Goal: Information Seeking & Learning: Check status

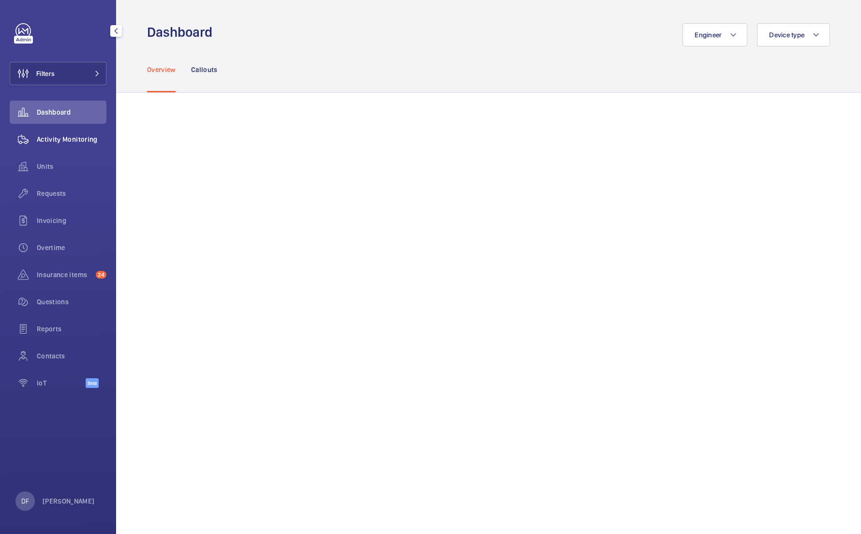
click at [85, 133] on div "Activity Monitoring" at bounding box center [58, 139] width 97 height 23
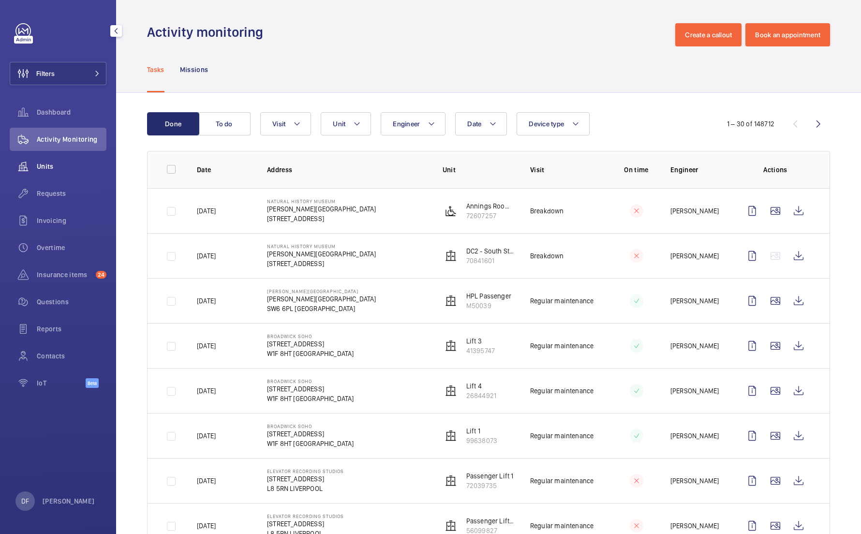
click at [71, 173] on div "Units" at bounding box center [58, 166] width 97 height 23
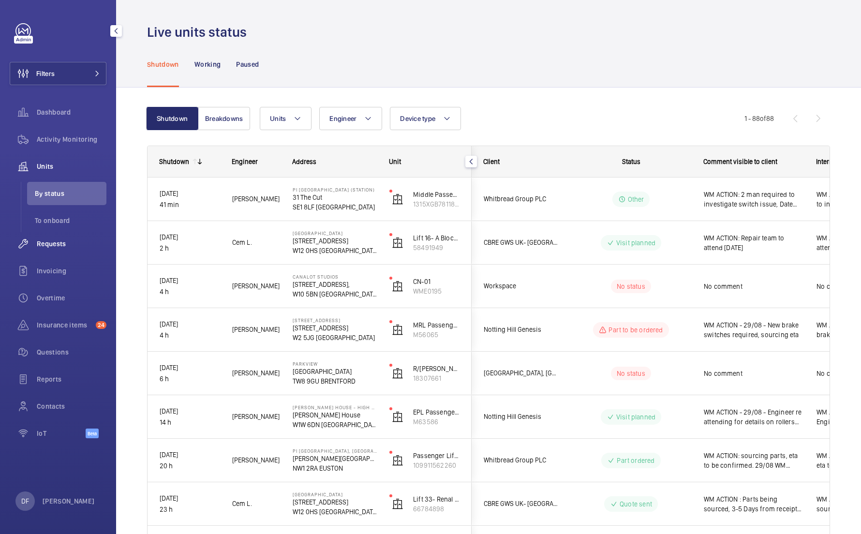
click at [69, 242] on span "Requests" at bounding box center [72, 244] width 70 height 10
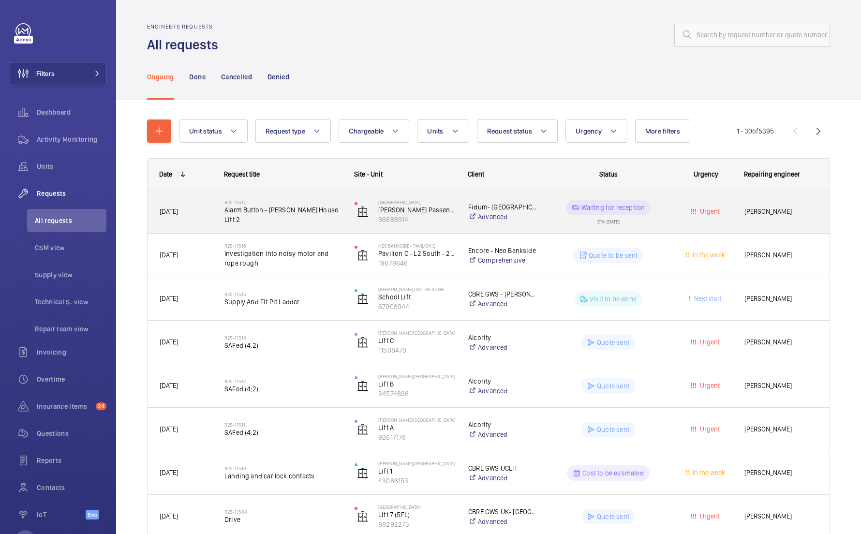
click at [181, 230] on div "[DATE]" at bounding box center [180, 211] width 65 height 43
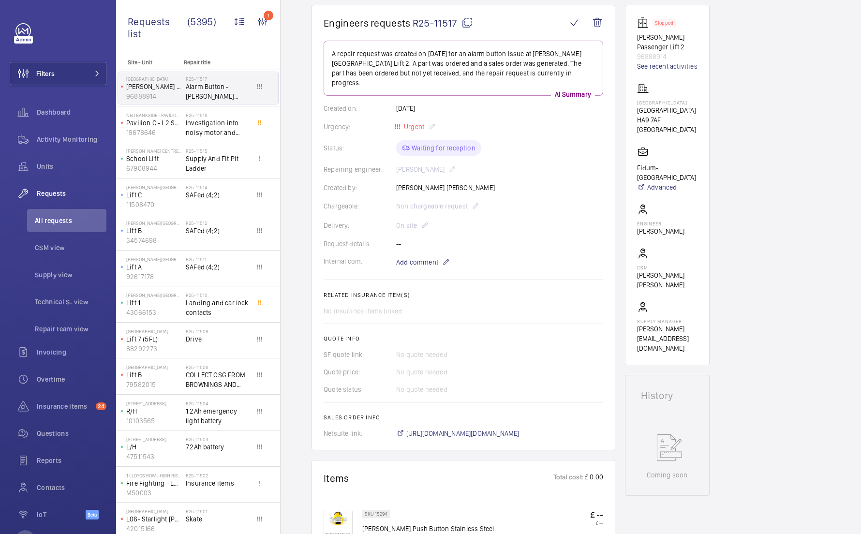
scroll to position [96, 0]
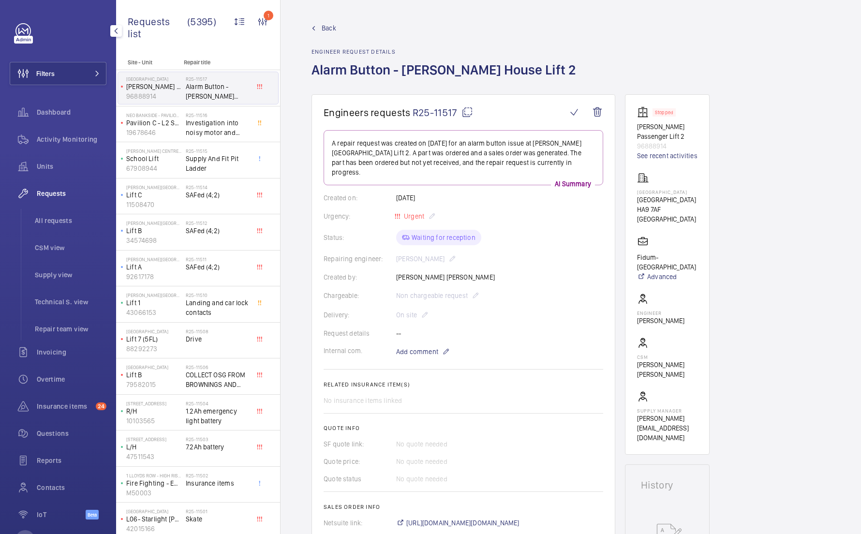
click at [83, 201] on div "Requests" at bounding box center [58, 193] width 97 height 23
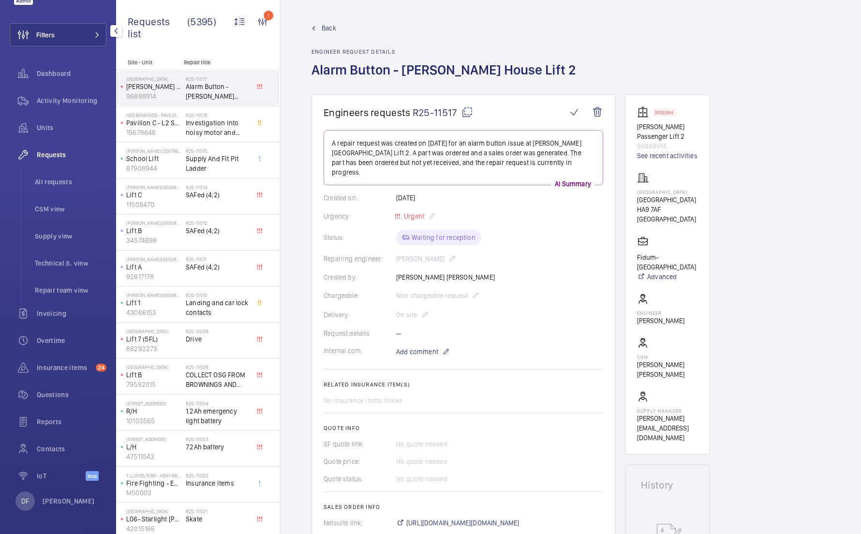
scroll to position [39, 0]
click at [40, 506] on div "DF David FAIN" at bounding box center [54, 501] width 79 height 19
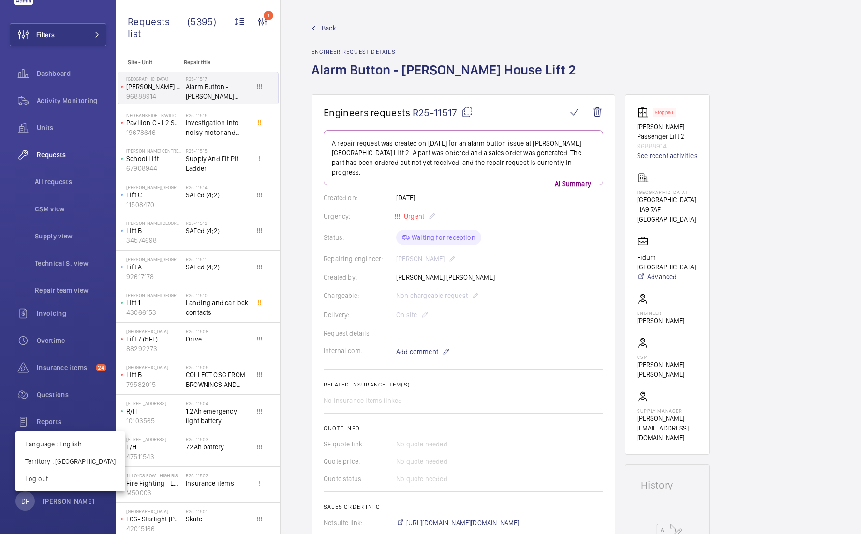
drag, startPoint x: 76, startPoint y: 460, endPoint x: 312, endPoint y: 324, distance: 272.5
click at [308, 327] on div "Language : English Territory : United Kingdom Log out" at bounding box center [430, 267] width 861 height 534
click at [299, 99] on div at bounding box center [430, 267] width 861 height 534
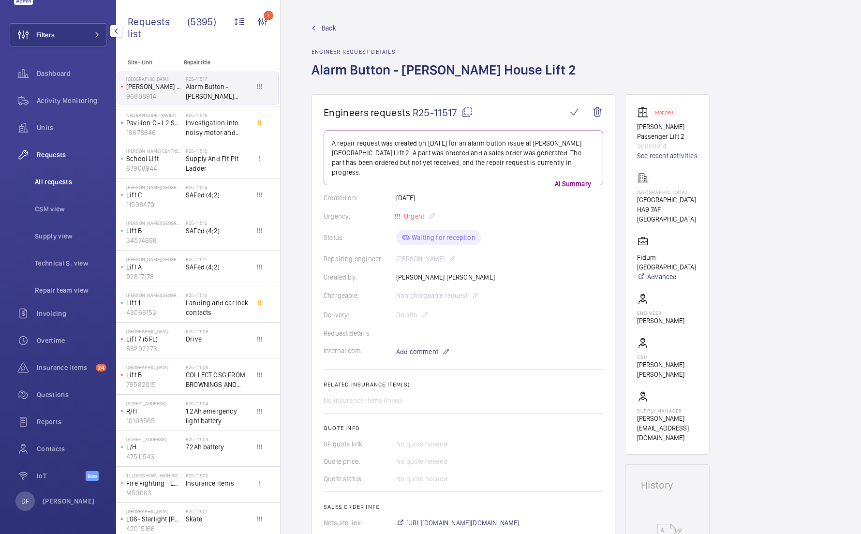
click at [74, 179] on span "All requests" at bounding box center [71, 182] width 72 height 10
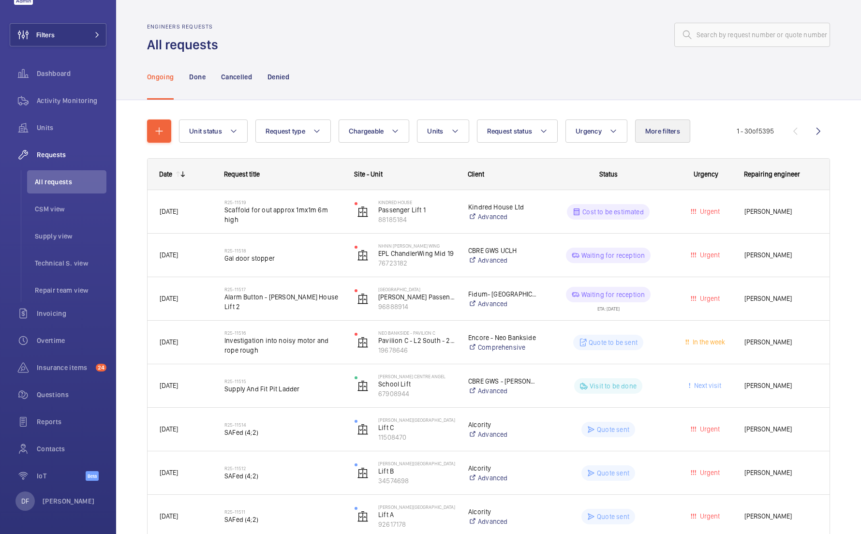
click at [657, 135] on button "More filters" at bounding box center [662, 131] width 55 height 23
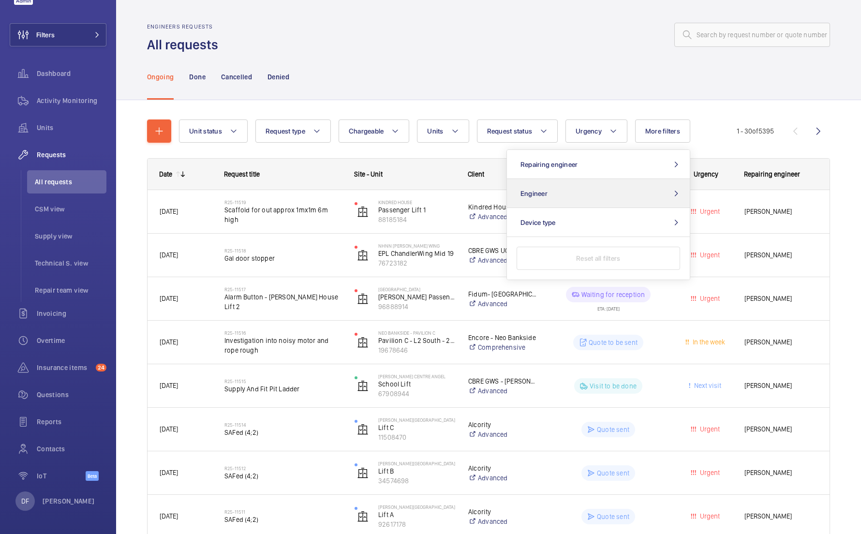
click at [615, 186] on button "Engineer" at bounding box center [598, 193] width 183 height 29
type input "maurice"
click at [572, 227] on span "Maurice Shanley" at bounding box center [599, 226] width 133 height 10
click at [531, 227] on input "Maurice Shanley" at bounding box center [521, 225] width 19 height 19
checkbox input "true"
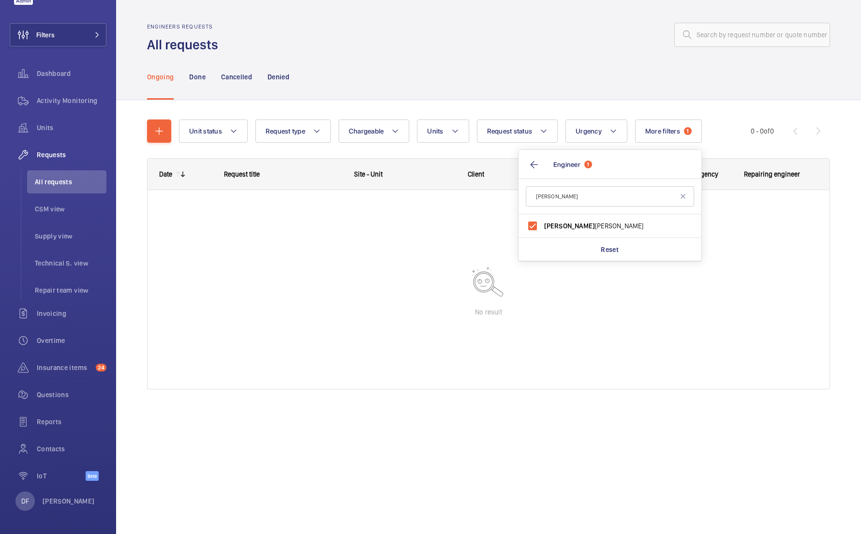
click at [391, 268] on div at bounding box center [489, 289] width 682 height 199
click at [194, 73] on p "Done" at bounding box center [197, 77] width 16 height 10
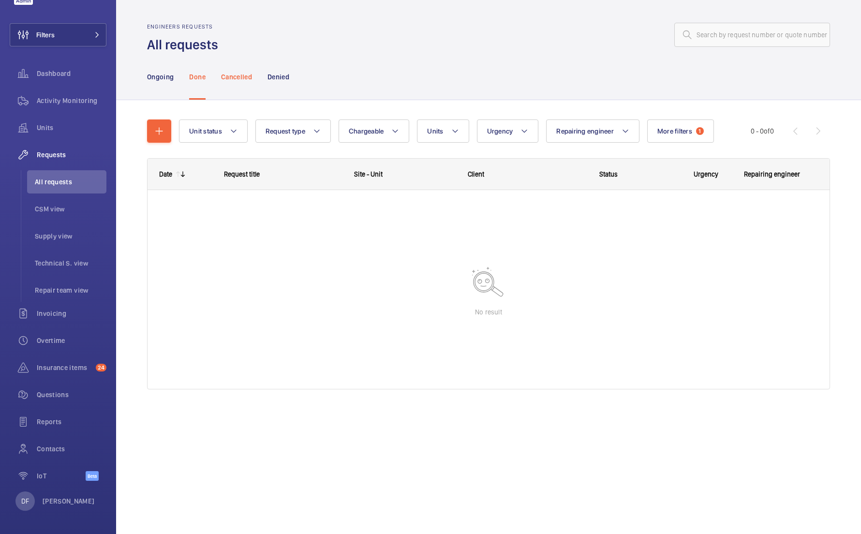
click at [234, 75] on p "Cancelled" at bounding box center [236, 77] width 31 height 10
click at [273, 76] on p "Denied" at bounding box center [279, 77] width 22 height 10
click at [81, 193] on li "All requests" at bounding box center [66, 181] width 79 height 23
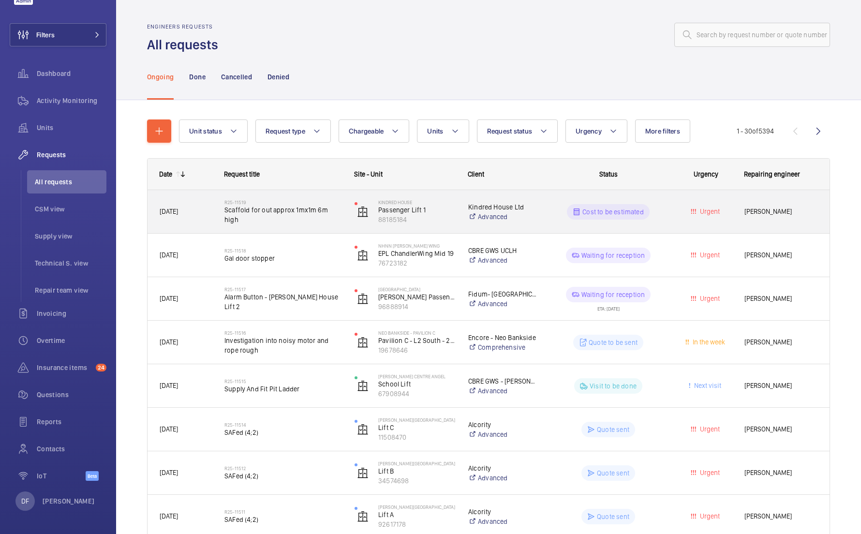
click at [266, 211] on span "Scaffold for out approx 1mx1m 6m high" at bounding box center [284, 214] width 118 height 19
